Goal: Task Accomplishment & Management: Use online tool/utility

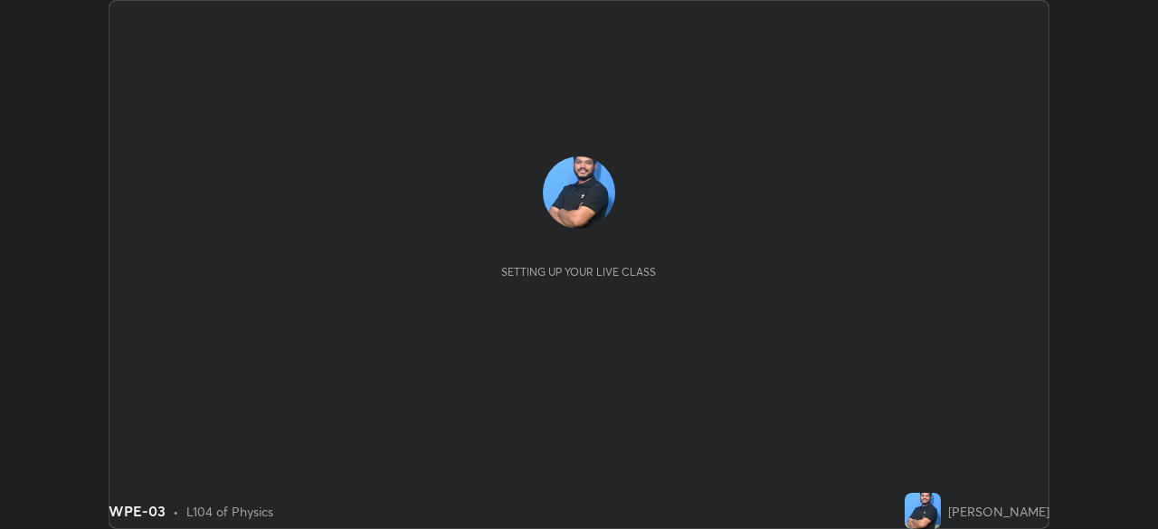
scroll to position [529, 1158]
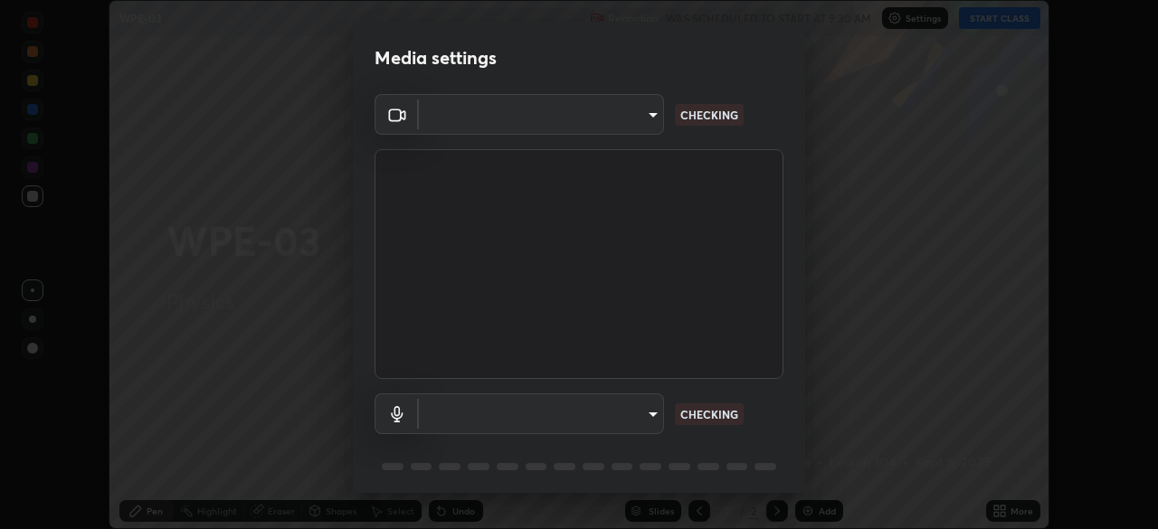
type input "e935e90e6c1ab5daa0dcc92e8481b2929d3357ce8b6dafce0a80e6d5474c7f03"
type input "0b0f5612b23d45a236358cd6c9383be5ff66fbddf4e552bd91f60b62fa3eca15"
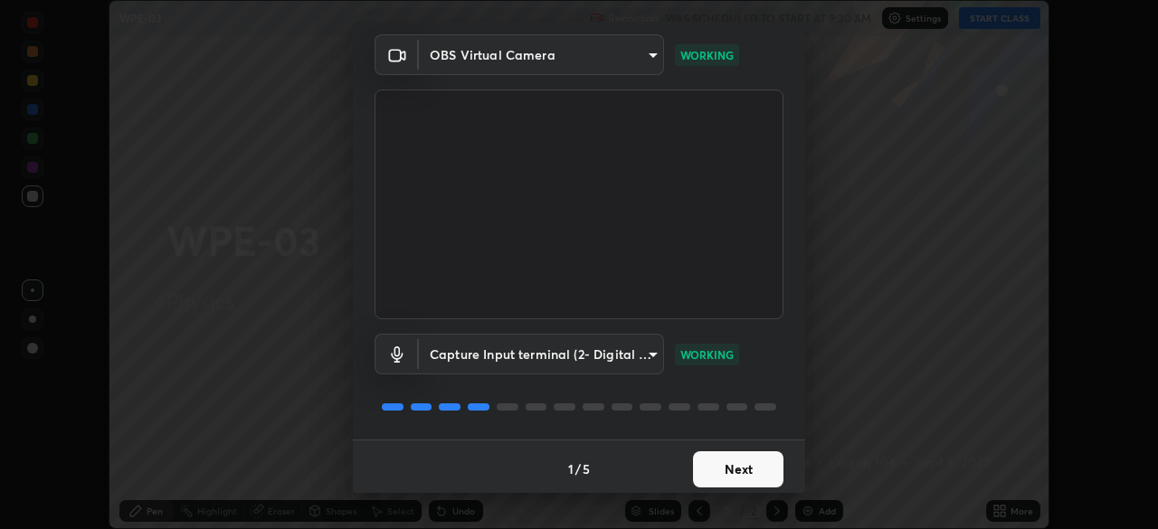
scroll to position [63, 0]
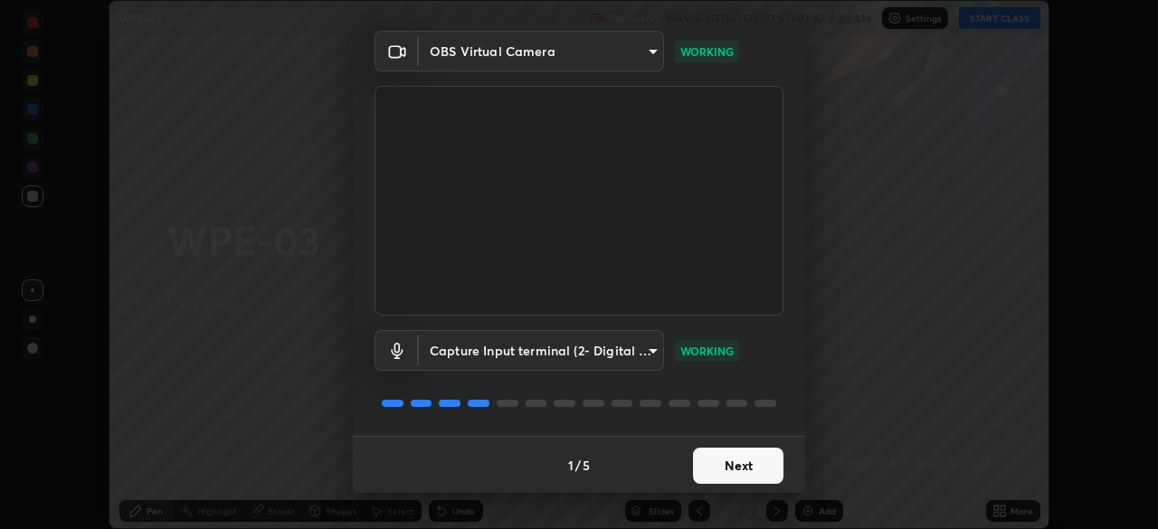
click at [698, 468] on button "Next" at bounding box center [738, 466] width 91 height 36
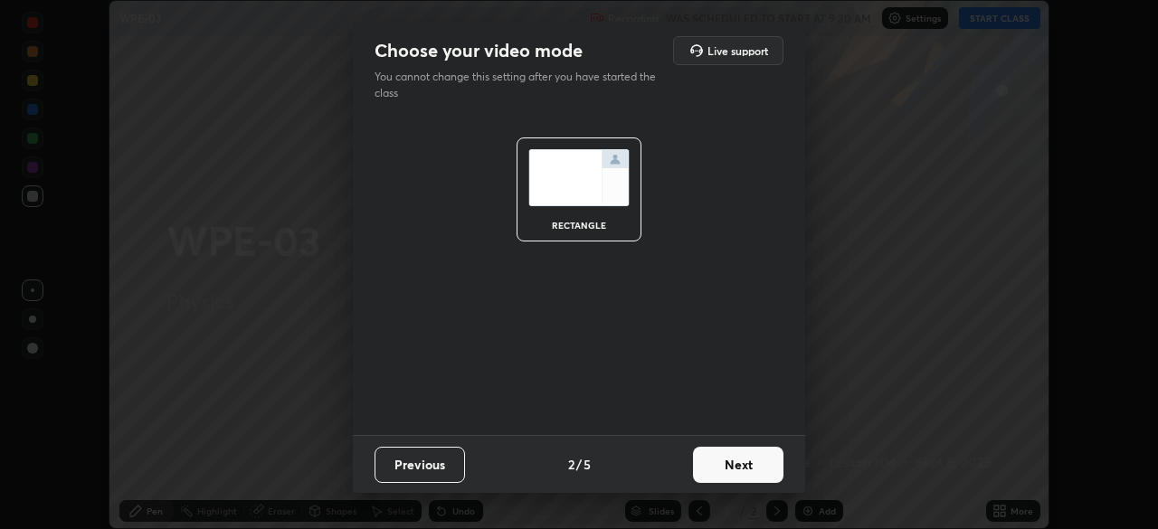
scroll to position [0, 0]
click at [710, 467] on button "Next" at bounding box center [738, 465] width 91 height 36
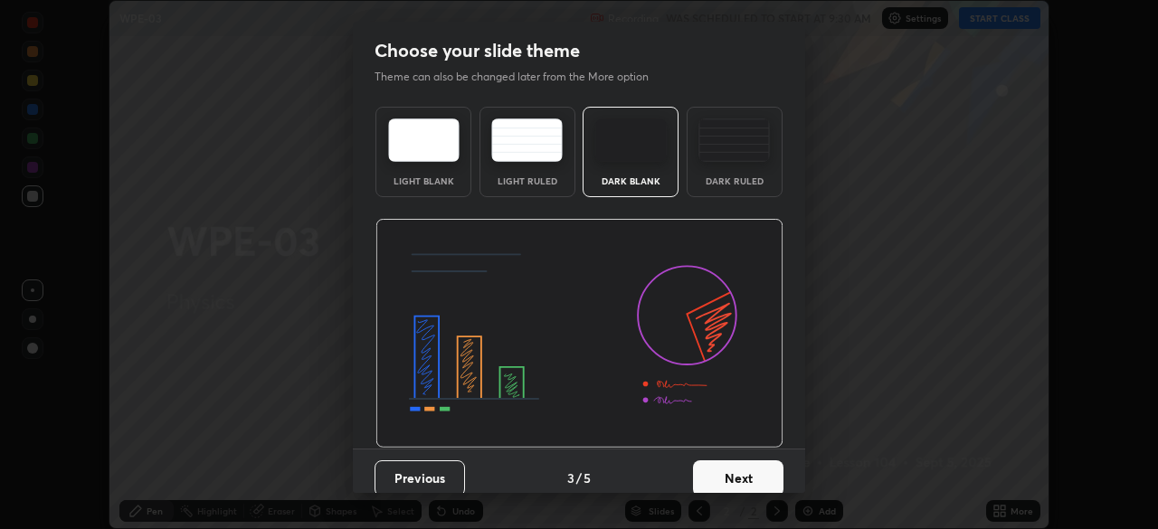
click at [710, 476] on button "Next" at bounding box center [738, 479] width 91 height 36
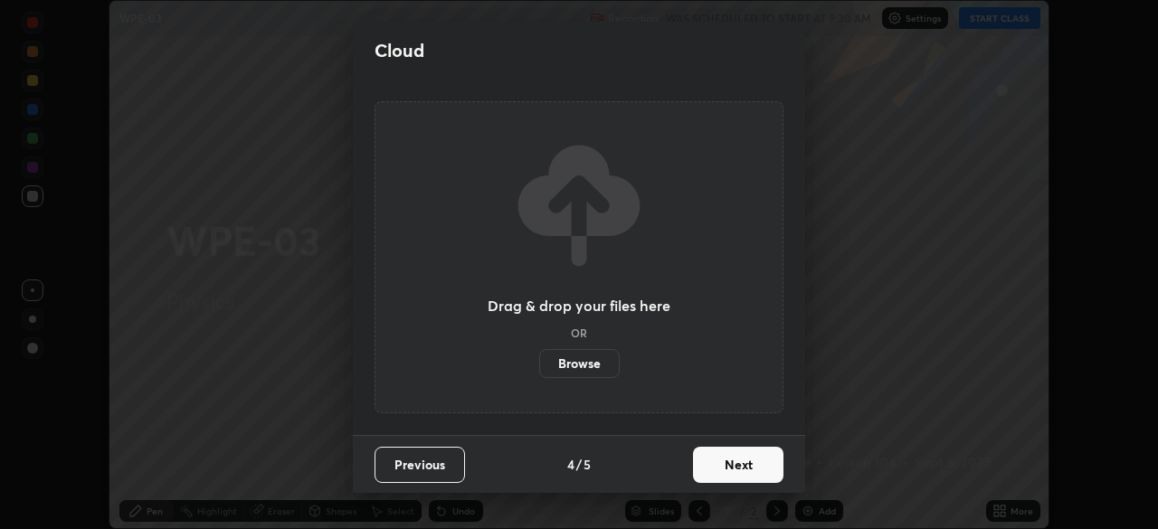
click at [704, 480] on button "Next" at bounding box center [738, 465] width 91 height 36
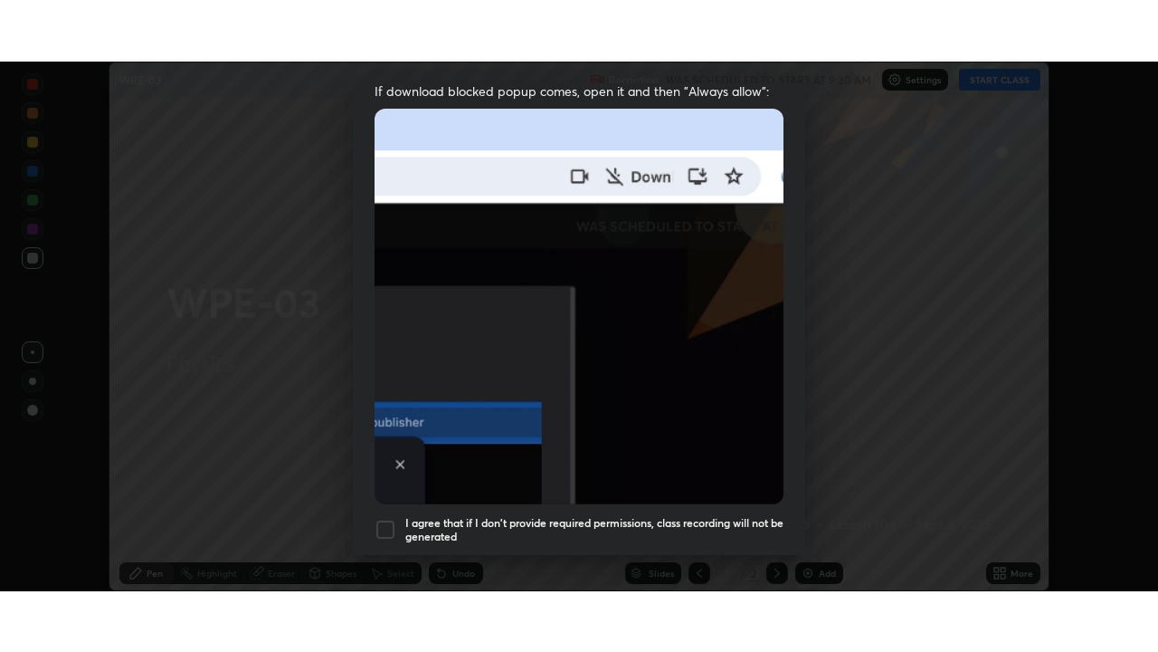
scroll to position [433, 0]
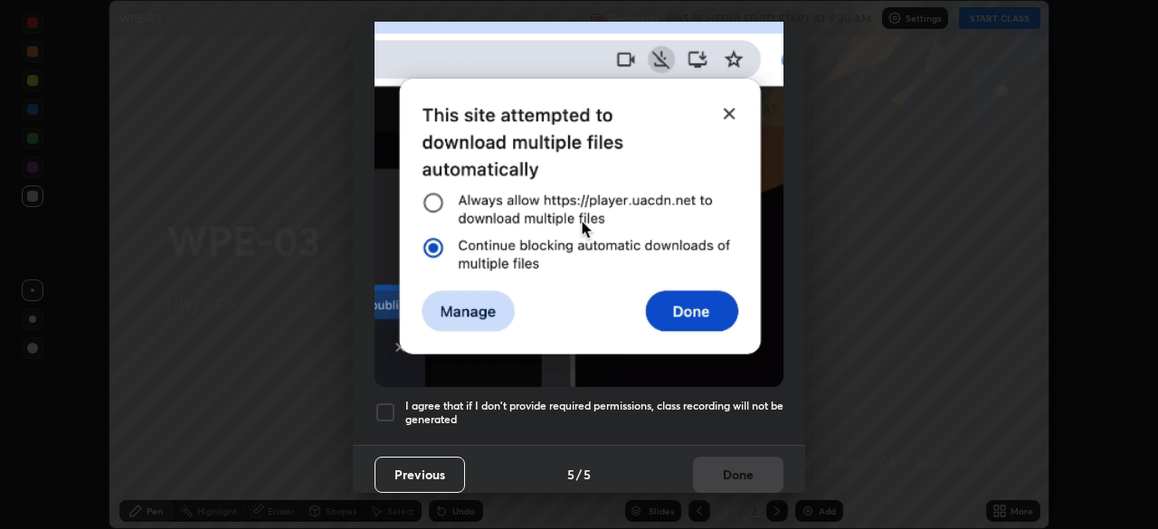
click at [387, 403] on div at bounding box center [386, 413] width 22 height 22
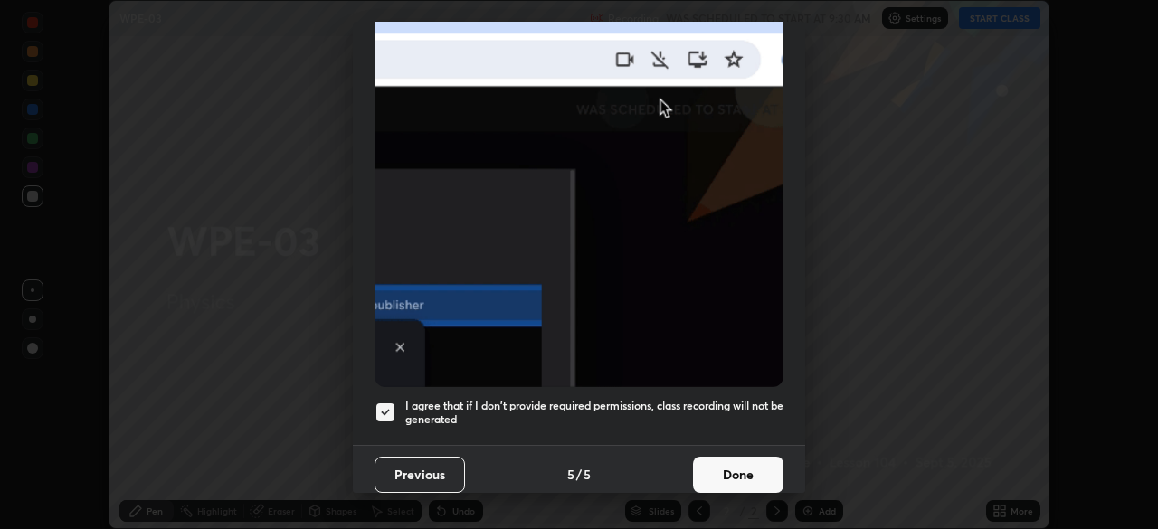
click at [708, 470] on button "Done" at bounding box center [738, 475] width 91 height 36
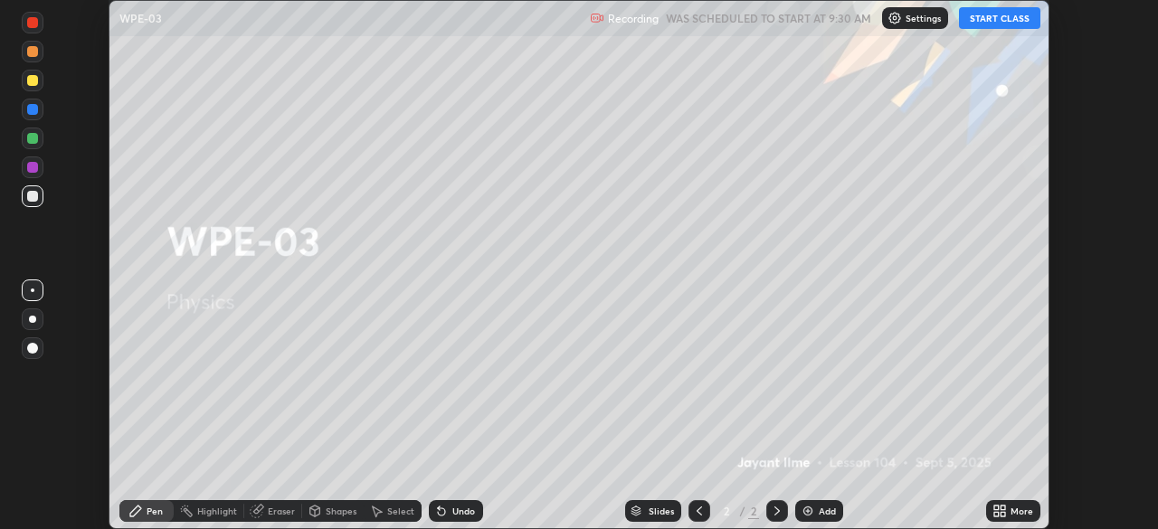
click at [984, 18] on button "START CLASS" at bounding box center [999, 18] width 81 height 22
click at [1005, 513] on icon at bounding box center [1003, 514] width 5 height 5
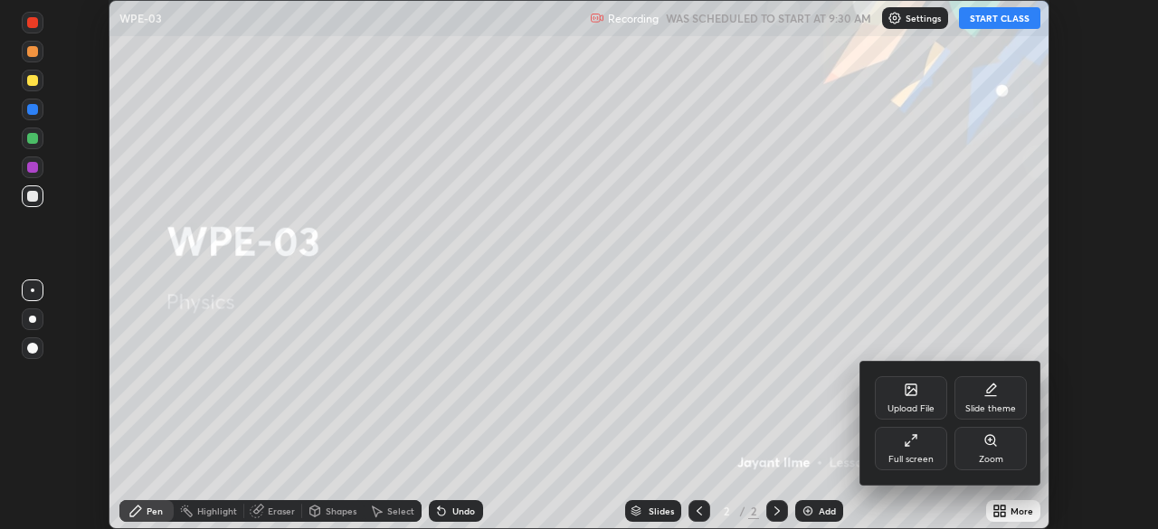
click at [899, 441] on div "Full screen" at bounding box center [911, 448] width 72 height 43
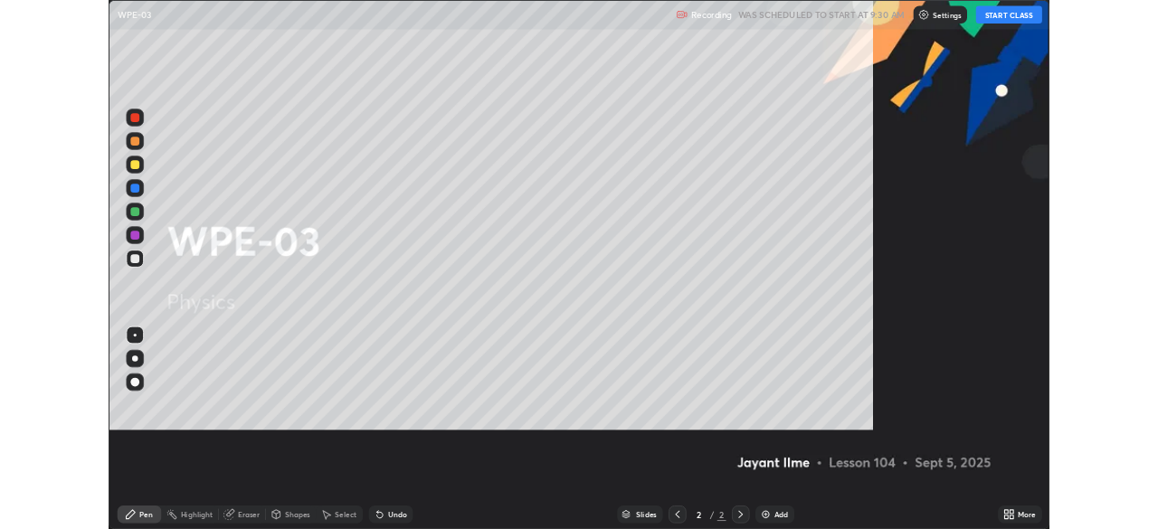
scroll to position [652, 1158]
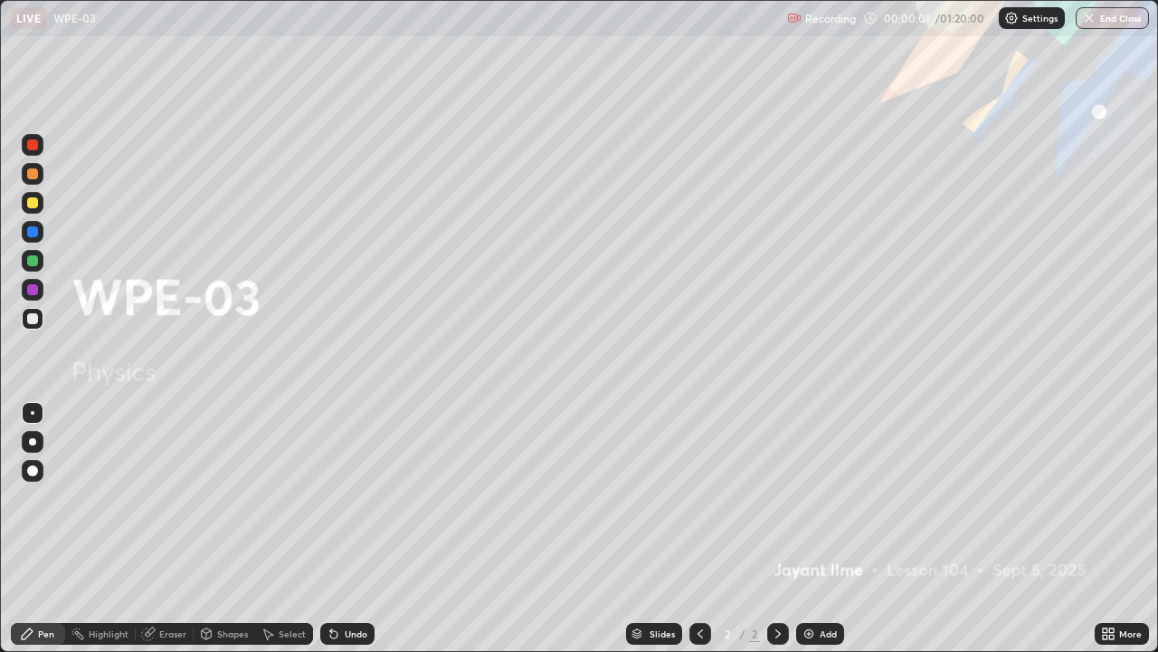
click at [824, 529] on div "Add" at bounding box center [828, 633] width 17 height 9
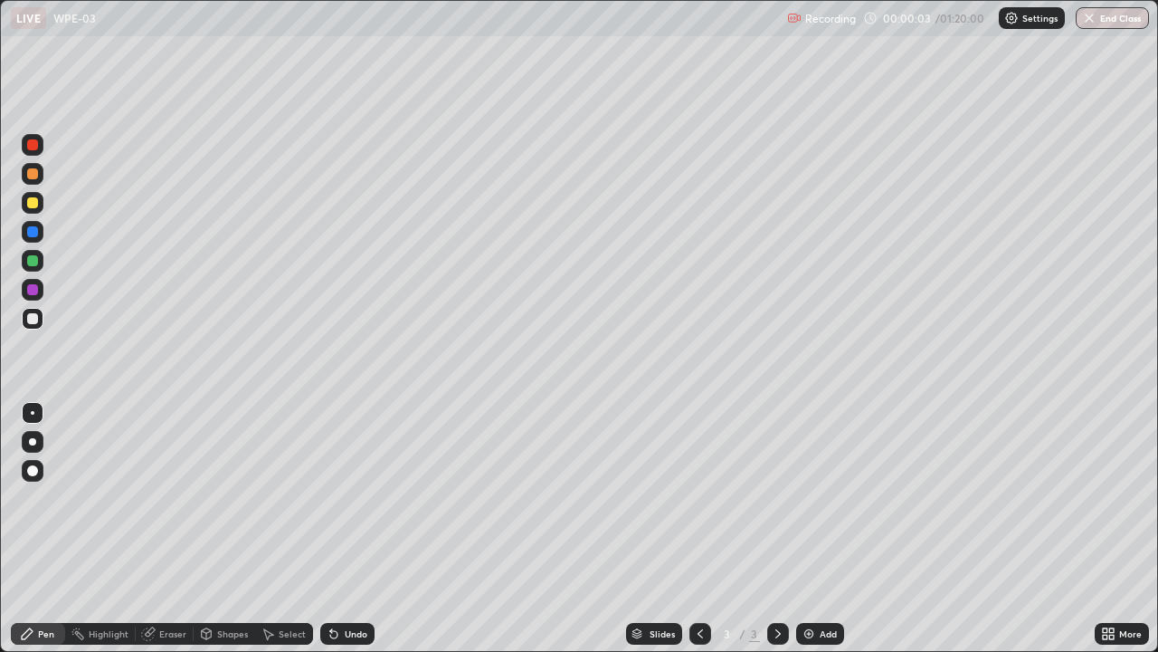
click at [40, 471] on div at bounding box center [33, 471] width 22 height 22
click at [33, 201] on div at bounding box center [32, 202] width 11 height 11
click at [36, 322] on div at bounding box center [32, 318] width 11 height 11
click at [820, 529] on div "Add" at bounding box center [828, 633] width 17 height 9
click at [40, 204] on div at bounding box center [33, 203] width 22 height 22
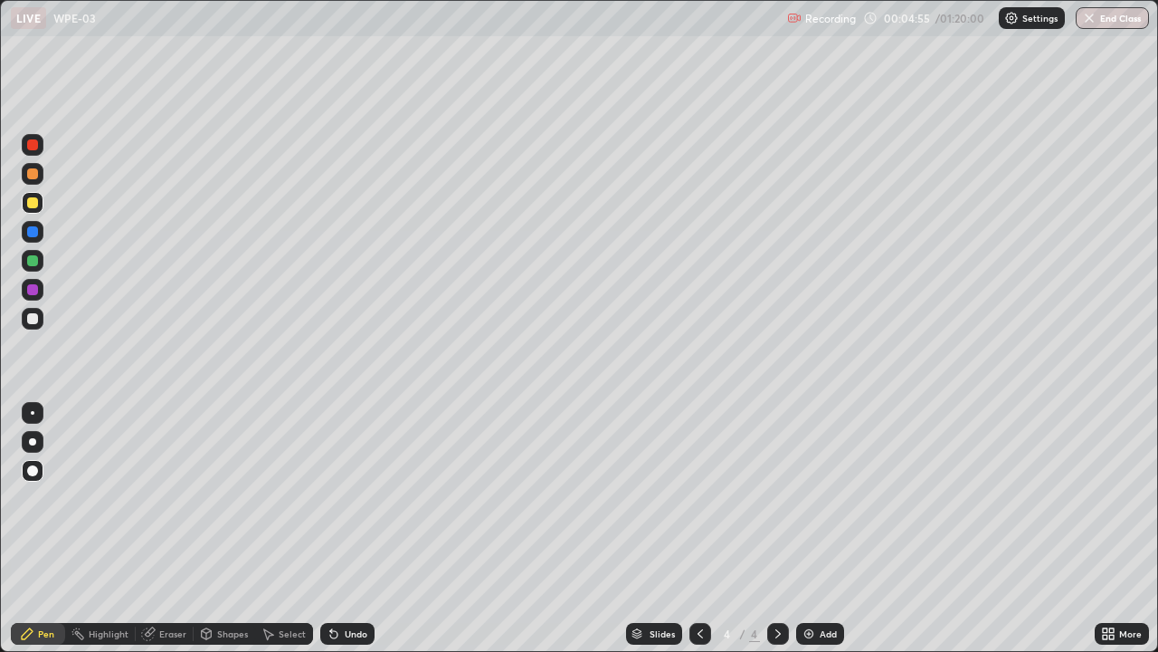
click at [34, 319] on div at bounding box center [32, 318] width 11 height 11
click at [699, 529] on icon at bounding box center [700, 633] width 14 height 14
click at [773, 529] on icon at bounding box center [778, 633] width 14 height 14
click at [169, 529] on div "Eraser" at bounding box center [172, 633] width 27 height 9
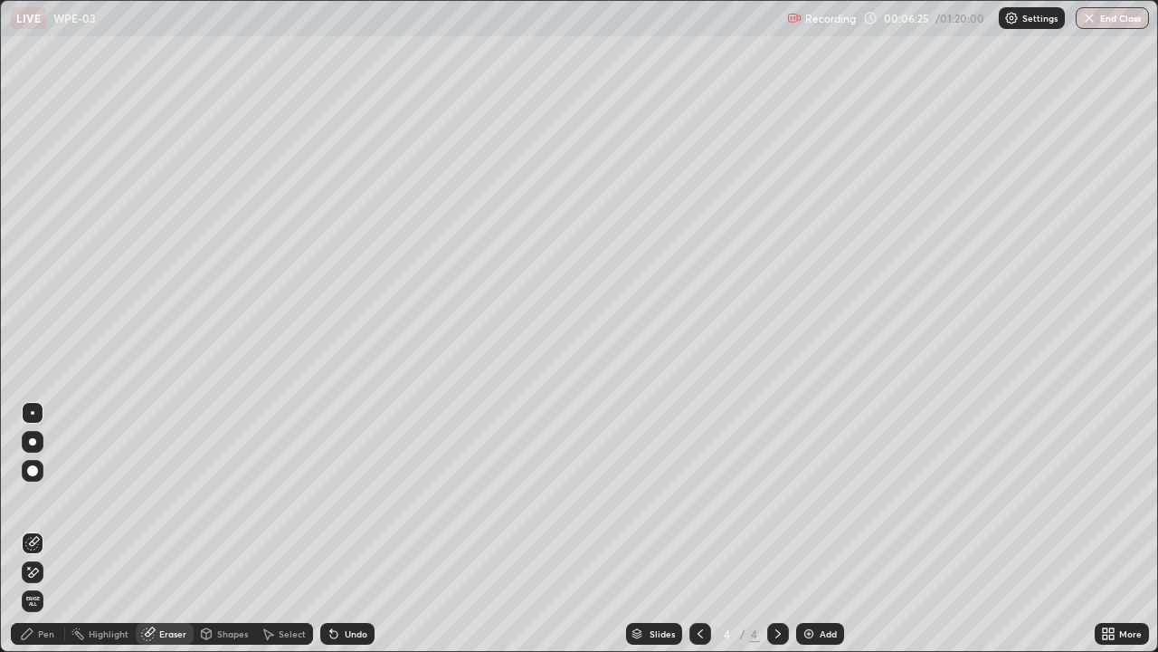
click at [44, 529] on div "Pen" at bounding box center [46, 633] width 16 height 9
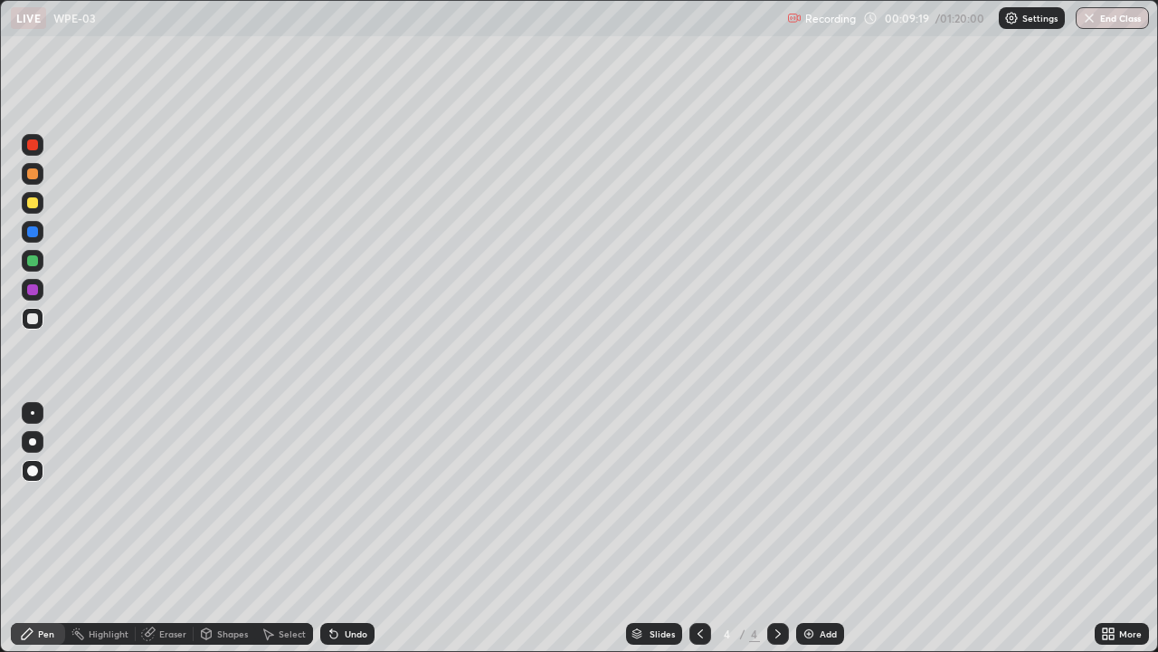
click at [811, 529] on div "Add" at bounding box center [820, 634] width 48 height 22
click at [34, 205] on div at bounding box center [32, 202] width 11 height 11
click at [34, 319] on div at bounding box center [32, 318] width 11 height 11
click at [699, 529] on icon at bounding box center [700, 633] width 14 height 14
click at [775, 529] on icon at bounding box center [778, 633] width 14 height 14
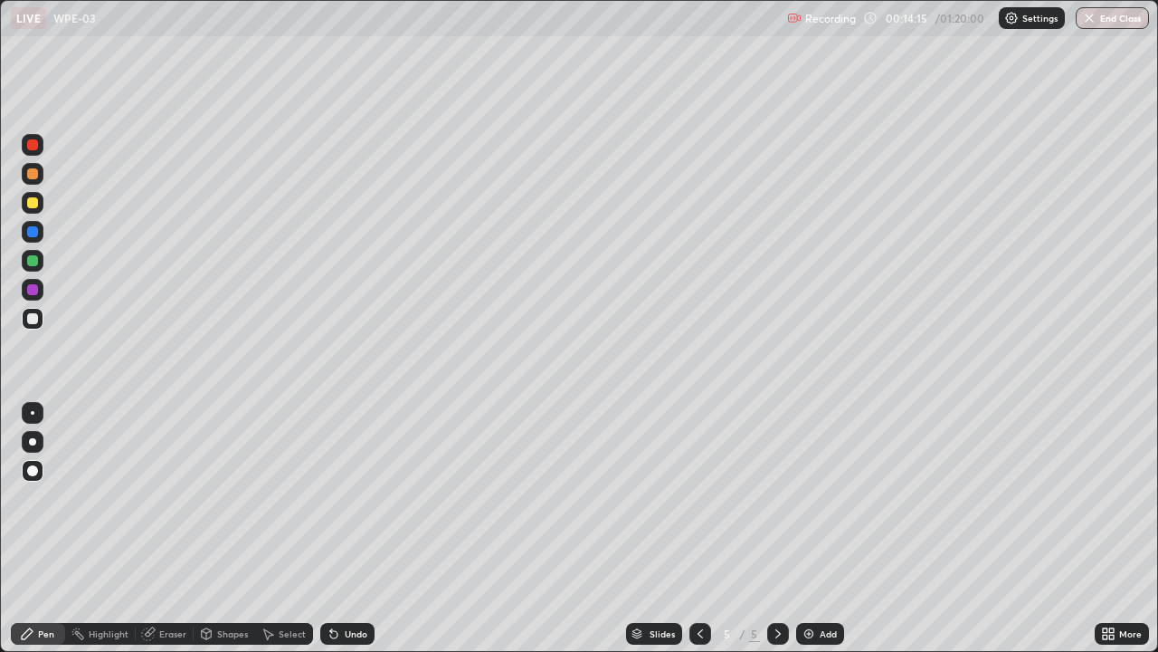
click at [820, 529] on div "Add" at bounding box center [828, 633] width 17 height 9
click at [33, 204] on div at bounding box center [32, 202] width 11 height 11
click at [33, 319] on div at bounding box center [32, 318] width 11 height 11
click at [34, 204] on div at bounding box center [32, 202] width 11 height 11
click at [35, 317] on div at bounding box center [32, 318] width 11 height 11
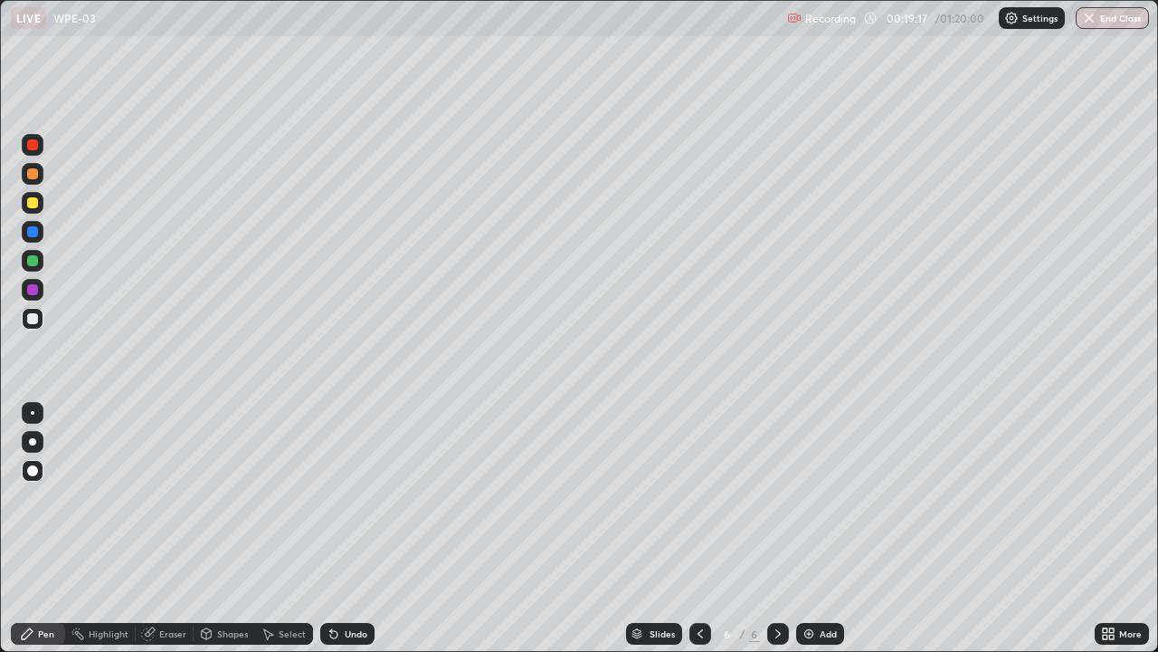
click at [813, 529] on img at bounding box center [809, 633] width 14 height 14
click at [37, 205] on div at bounding box center [32, 202] width 11 height 11
click at [352, 529] on div "Undo" at bounding box center [356, 633] width 23 height 9
click at [34, 319] on div at bounding box center [32, 318] width 11 height 11
click at [842, 529] on div "Add" at bounding box center [820, 634] width 48 height 22
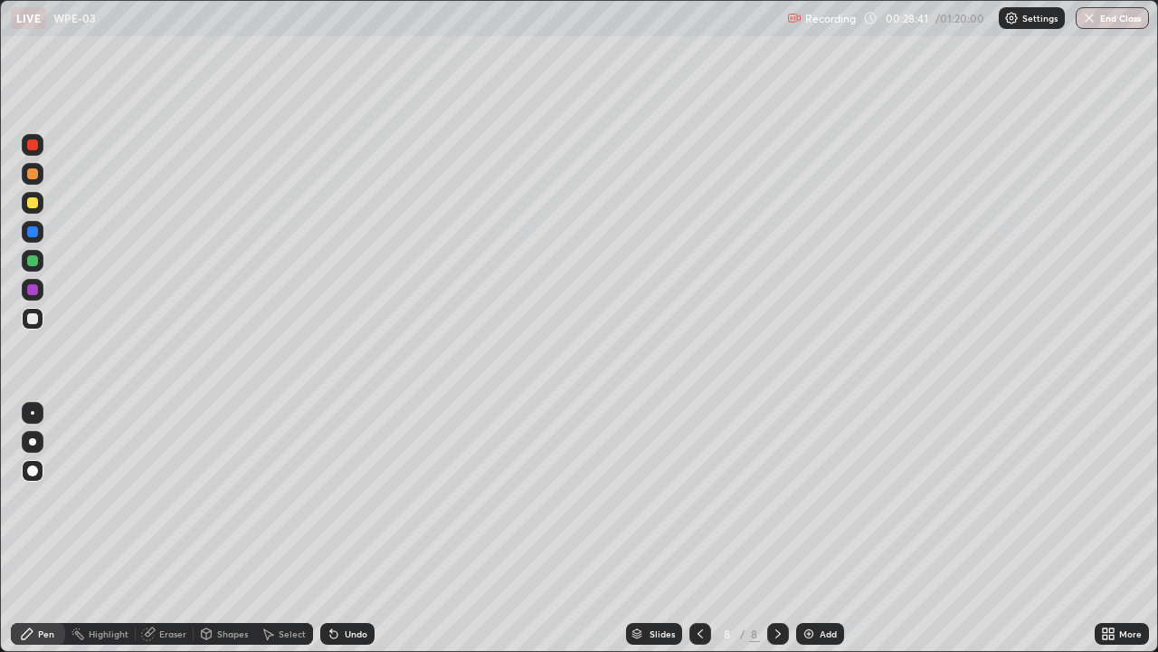
click at [34, 265] on div at bounding box center [32, 260] width 11 height 11
click at [33, 203] on div at bounding box center [32, 202] width 11 height 11
click at [33, 319] on div at bounding box center [32, 318] width 11 height 11
click at [349, 529] on div "Undo" at bounding box center [356, 633] width 23 height 9
click at [820, 529] on div "Add" at bounding box center [828, 633] width 17 height 9
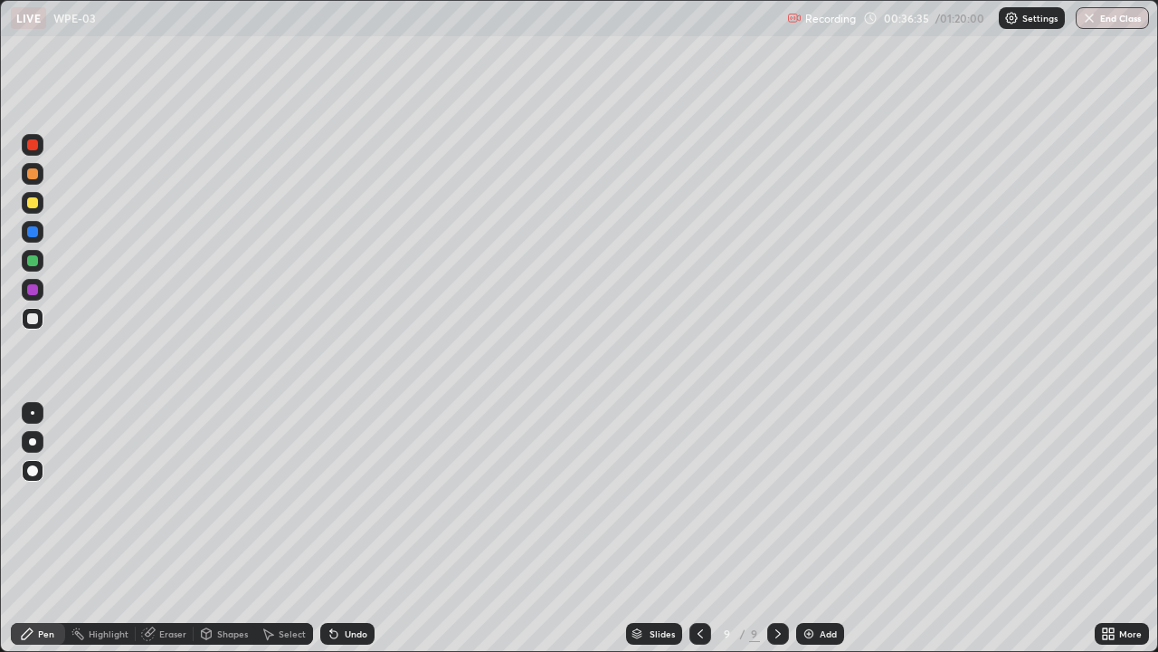
click at [811, 529] on img at bounding box center [809, 633] width 14 height 14
click at [36, 205] on div at bounding box center [32, 202] width 11 height 11
click at [35, 320] on div at bounding box center [32, 318] width 11 height 11
click at [820, 529] on div "Add" at bounding box center [828, 633] width 17 height 9
click at [33, 203] on div at bounding box center [32, 202] width 11 height 11
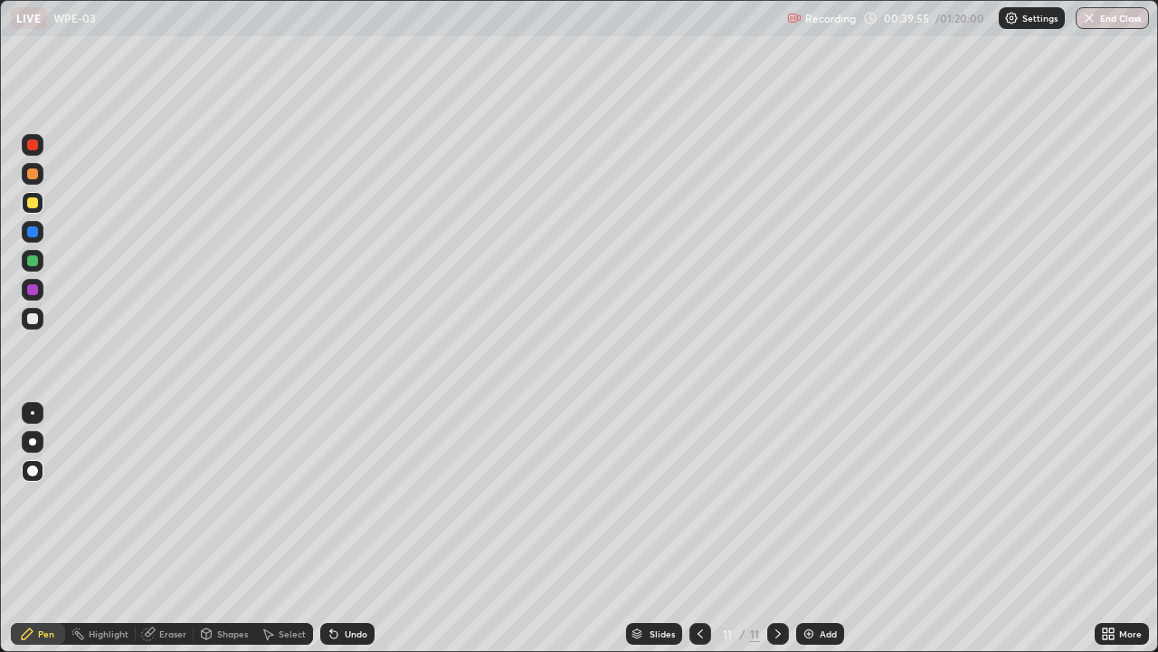
click at [37, 315] on div at bounding box center [32, 318] width 11 height 11
click at [34, 206] on div at bounding box center [32, 202] width 11 height 11
click at [39, 257] on div at bounding box center [33, 261] width 22 height 22
click at [34, 319] on div at bounding box center [32, 318] width 11 height 11
click at [33, 318] on div at bounding box center [32, 318] width 11 height 11
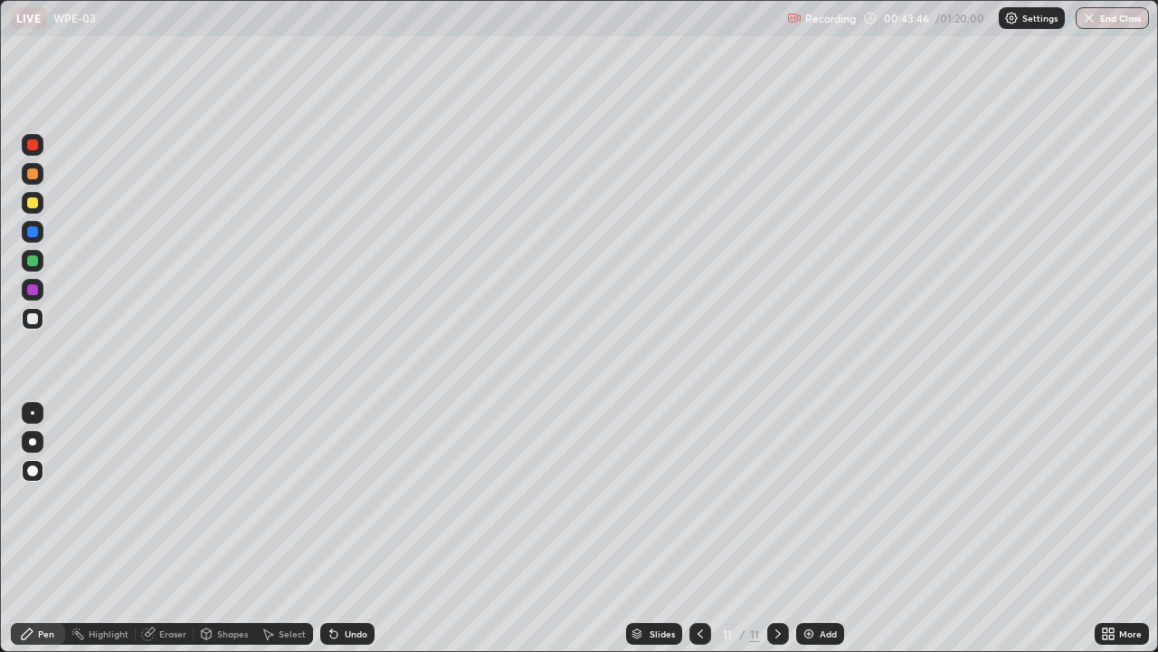
click at [34, 318] on div at bounding box center [32, 318] width 11 height 11
click at [33, 261] on div at bounding box center [32, 260] width 11 height 11
click at [35, 318] on div at bounding box center [32, 318] width 11 height 11
click at [811, 529] on div "Add" at bounding box center [820, 634] width 48 height 22
click at [33, 319] on div at bounding box center [32, 318] width 11 height 11
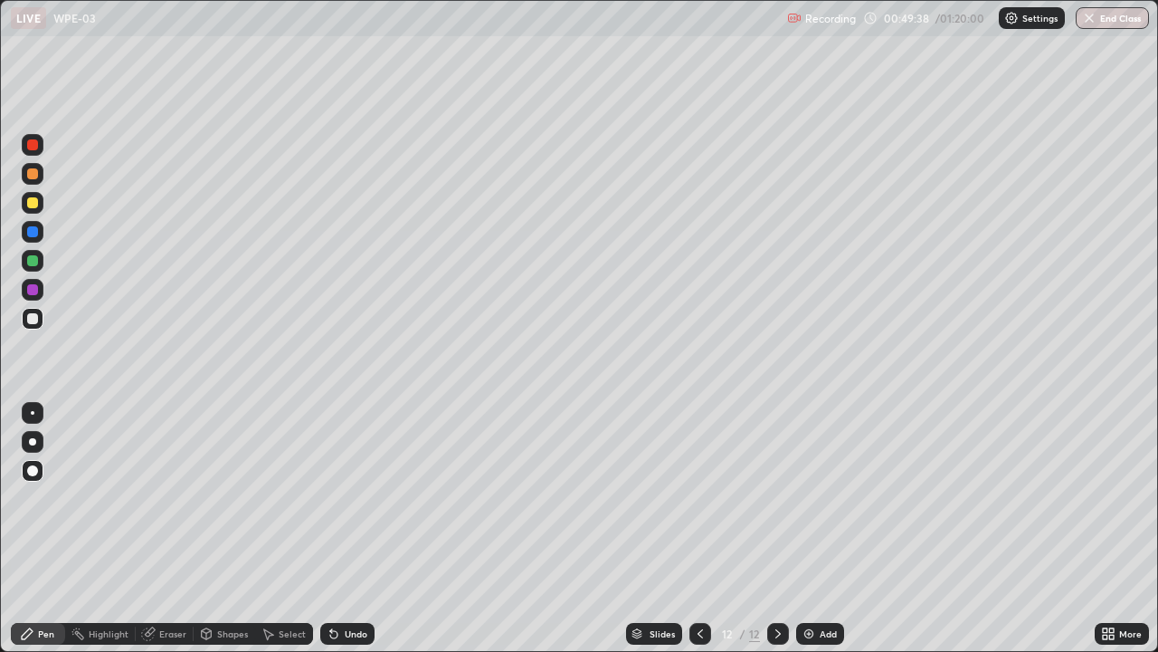
click at [35, 260] on div at bounding box center [32, 260] width 11 height 11
click at [34, 322] on div at bounding box center [32, 318] width 11 height 11
click at [699, 529] on icon at bounding box center [700, 633] width 14 height 14
click at [775, 529] on icon at bounding box center [778, 633] width 14 height 14
click at [820, 529] on div "Add" at bounding box center [828, 633] width 17 height 9
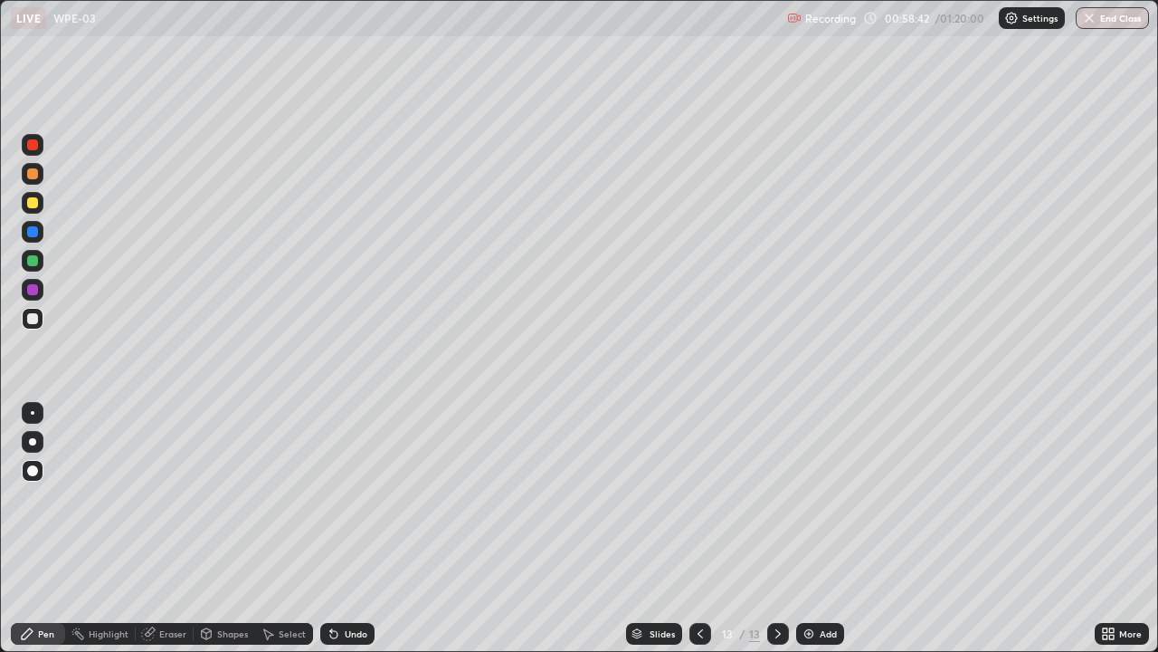
click at [805, 529] on img at bounding box center [809, 633] width 14 height 14
click at [35, 212] on div at bounding box center [33, 203] width 22 height 22
click at [159, 529] on div "Eraser" at bounding box center [172, 633] width 27 height 9
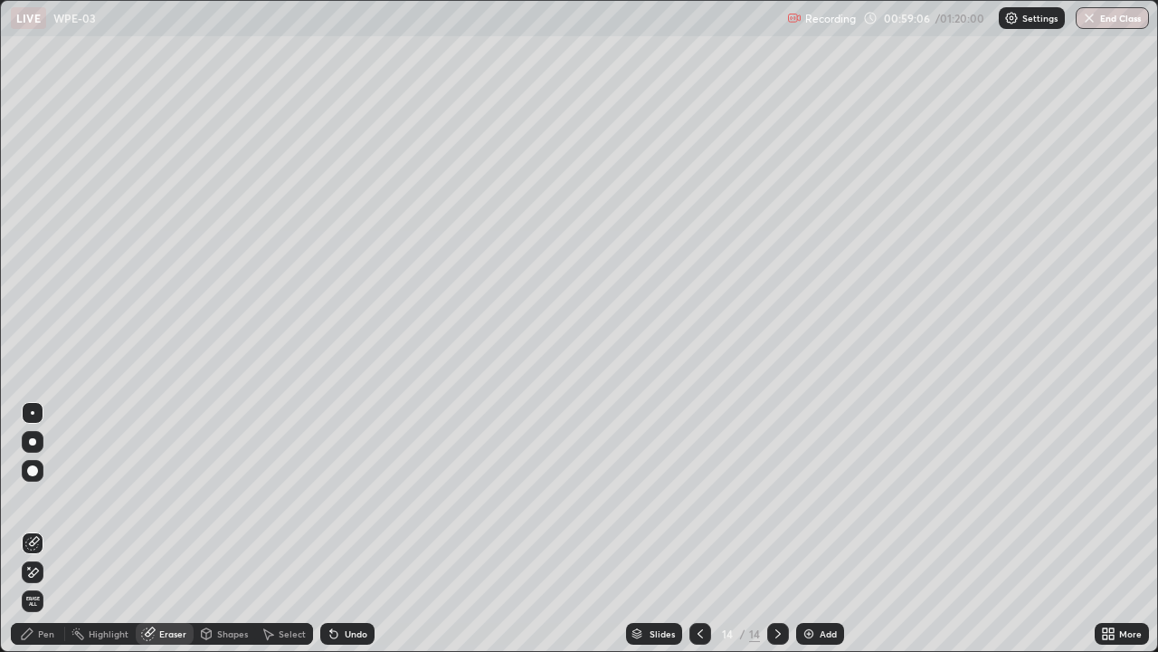
click at [36, 529] on div "Pen" at bounding box center [38, 634] width 54 height 22
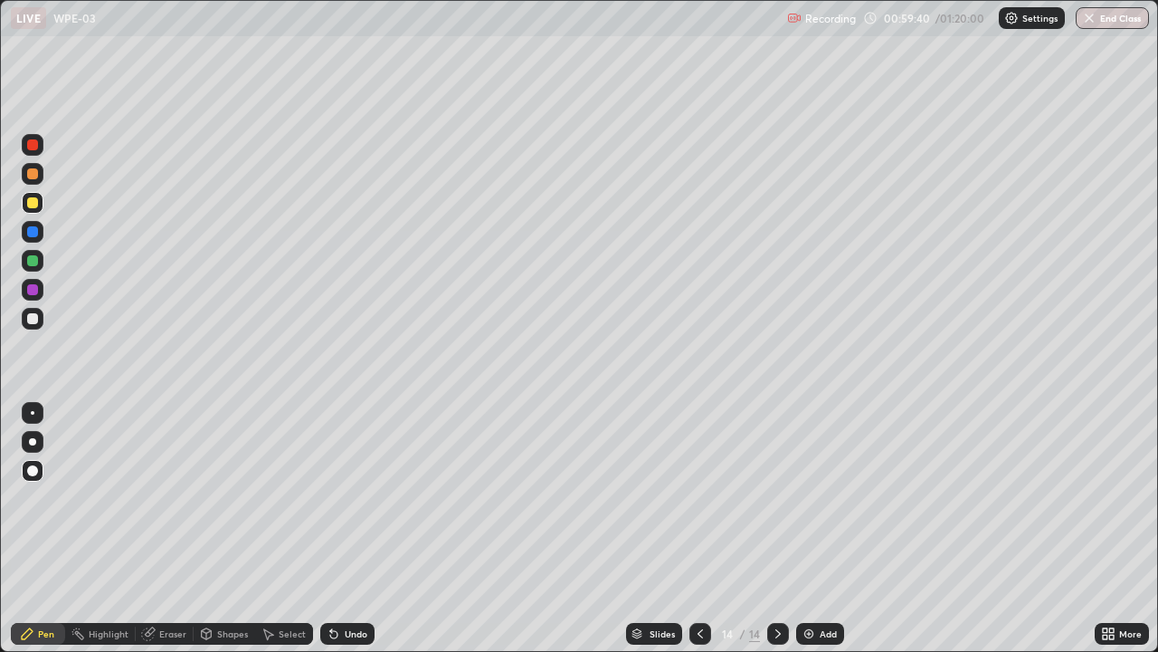
click at [33, 320] on div at bounding box center [32, 318] width 11 height 11
click at [35, 206] on div at bounding box center [32, 202] width 11 height 11
click at [148, 529] on icon at bounding box center [148, 634] width 12 height 12
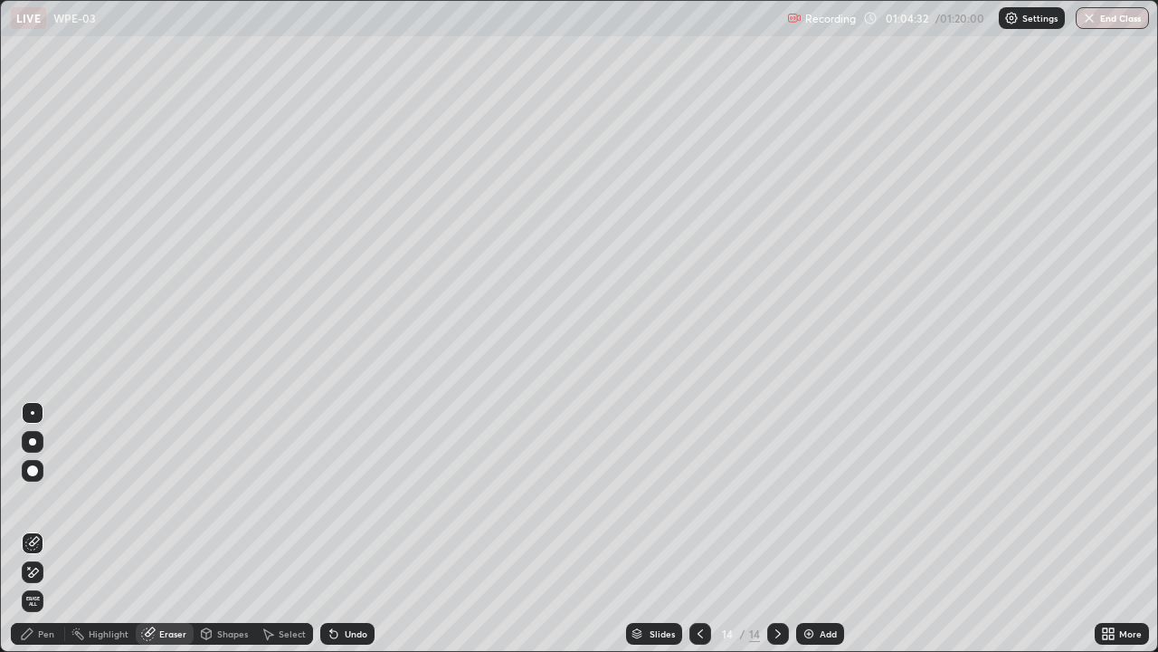
click at [41, 529] on div "Pen" at bounding box center [46, 633] width 16 height 9
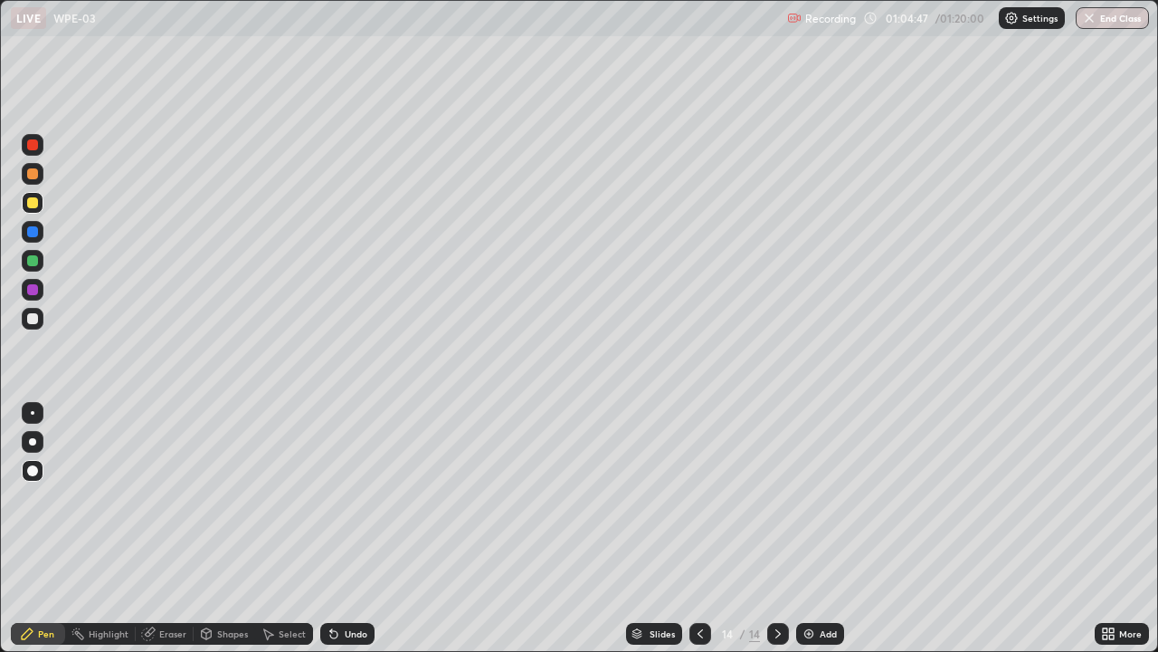
click at [33, 319] on div at bounding box center [32, 318] width 11 height 11
click at [834, 529] on div "Add" at bounding box center [828, 633] width 17 height 9
click at [35, 206] on div at bounding box center [32, 202] width 11 height 11
click at [41, 316] on div at bounding box center [33, 319] width 22 height 22
click at [358, 529] on div "Undo" at bounding box center [356, 633] width 23 height 9
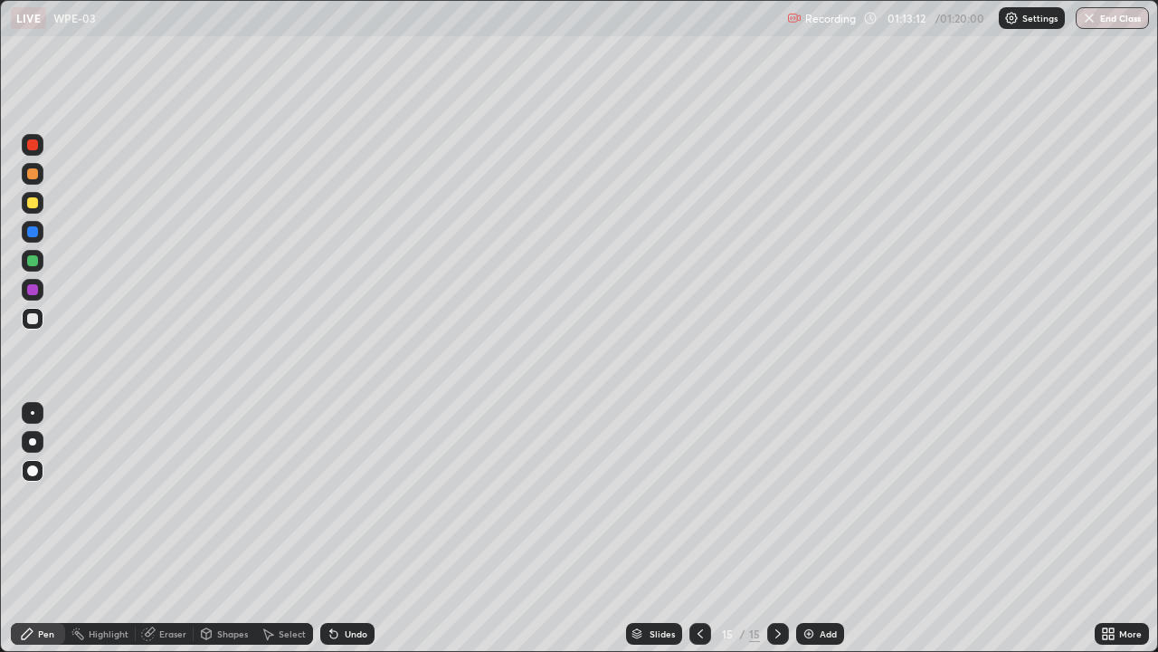
click at [41, 197] on div at bounding box center [33, 203] width 22 height 22
click at [34, 323] on div at bounding box center [32, 318] width 11 height 11
click at [33, 233] on div at bounding box center [32, 231] width 11 height 11
click at [820, 529] on div "Add" at bounding box center [828, 633] width 17 height 9
click at [36, 322] on div at bounding box center [32, 318] width 11 height 11
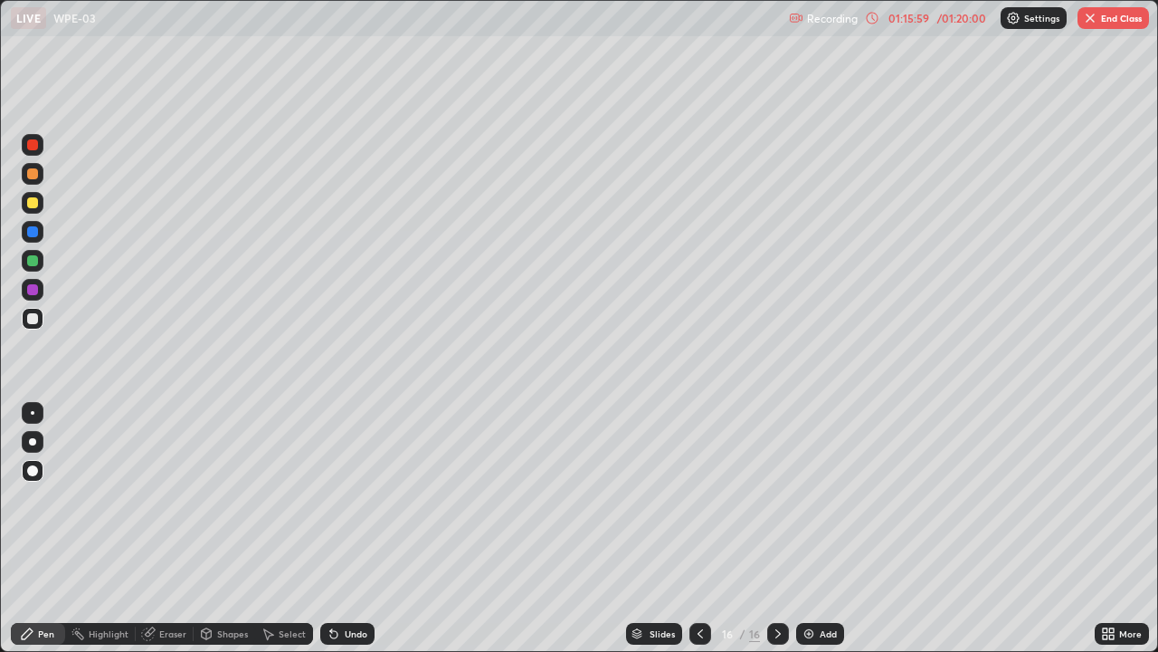
click at [1117, 26] on button "End Class" at bounding box center [1113, 18] width 71 height 22
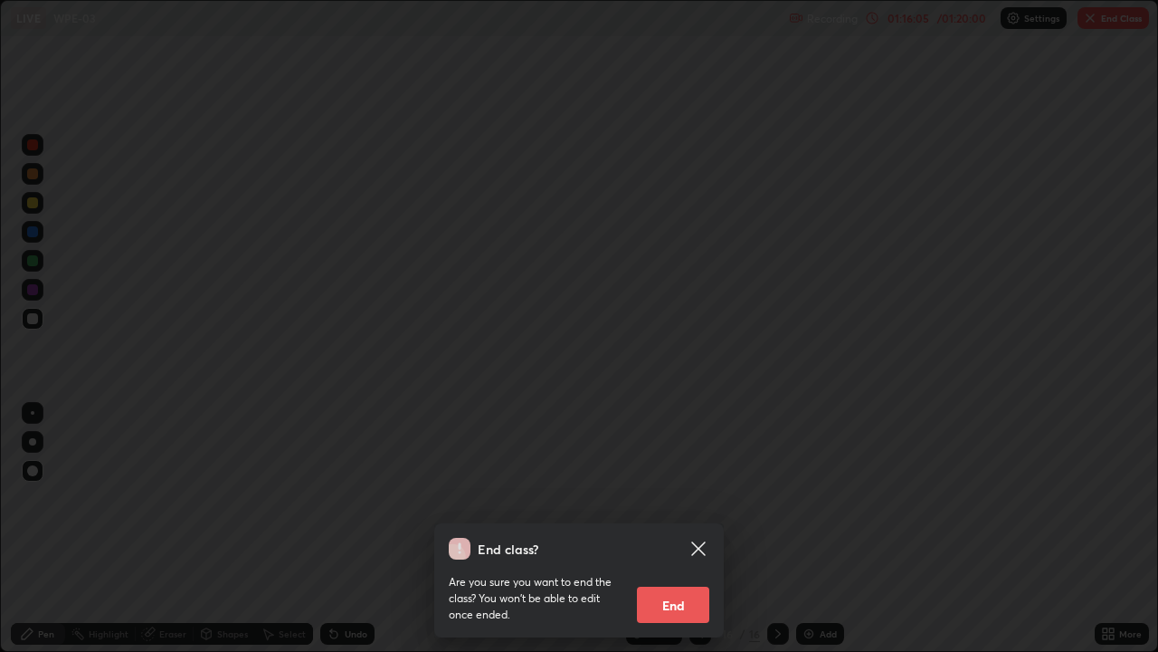
click at [705, 529] on icon at bounding box center [699, 549] width 22 height 22
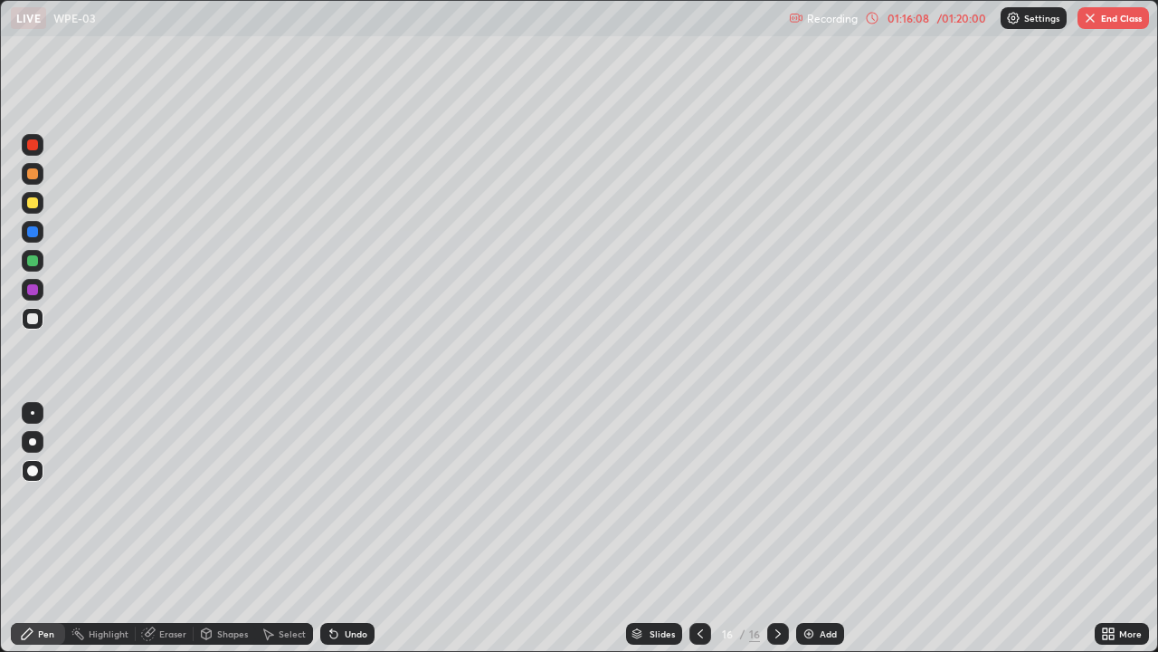
click at [1101, 15] on button "End Class" at bounding box center [1113, 18] width 71 height 22
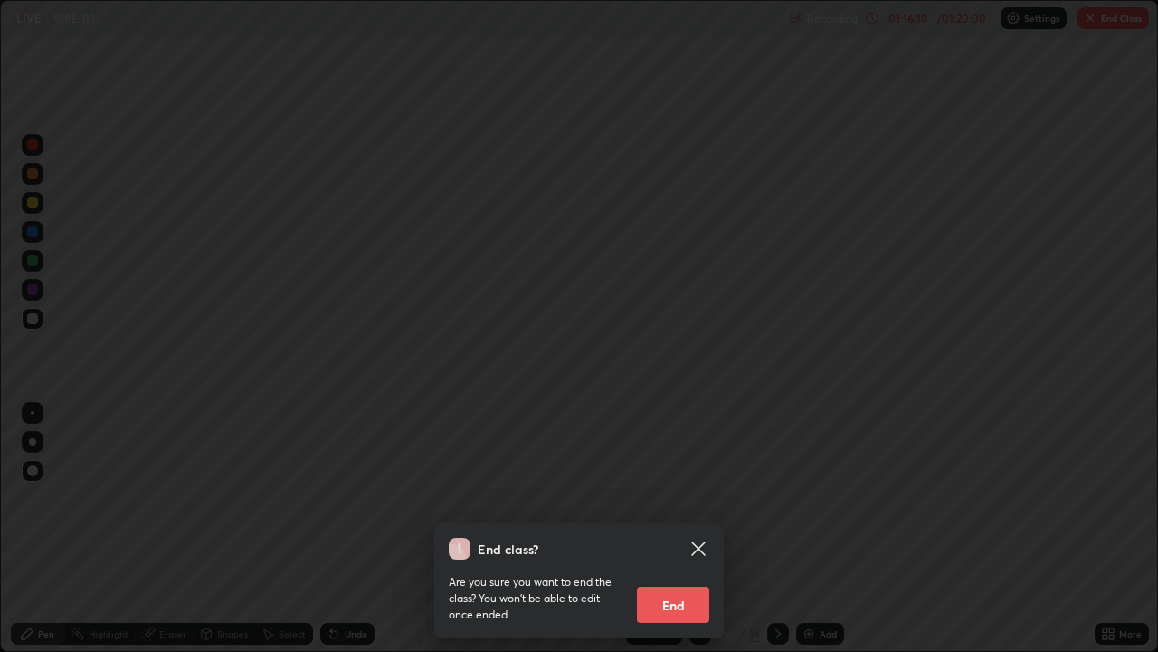
click at [669, 529] on button "End" at bounding box center [673, 604] width 72 height 36
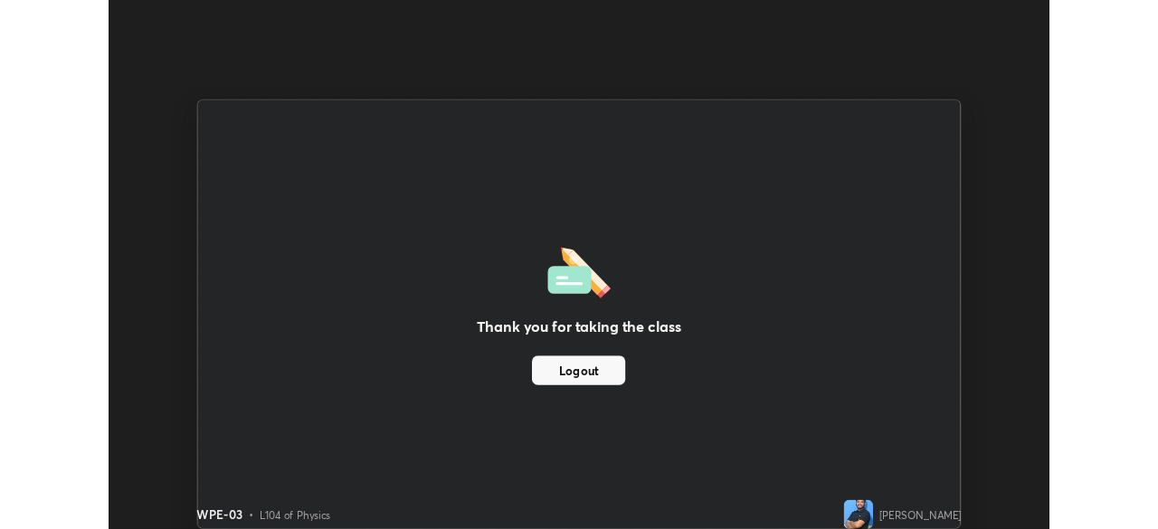
scroll to position [89974, 89346]
